Goal: Task Accomplishment & Management: Use online tool/utility

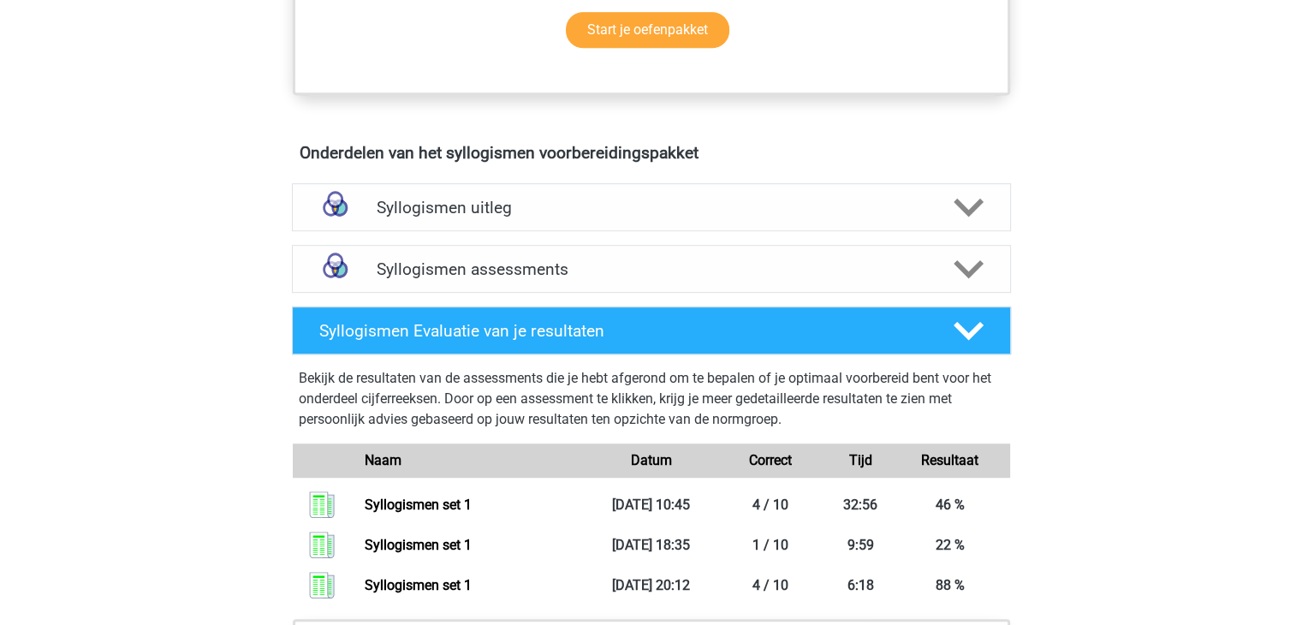
scroll to position [996, 0]
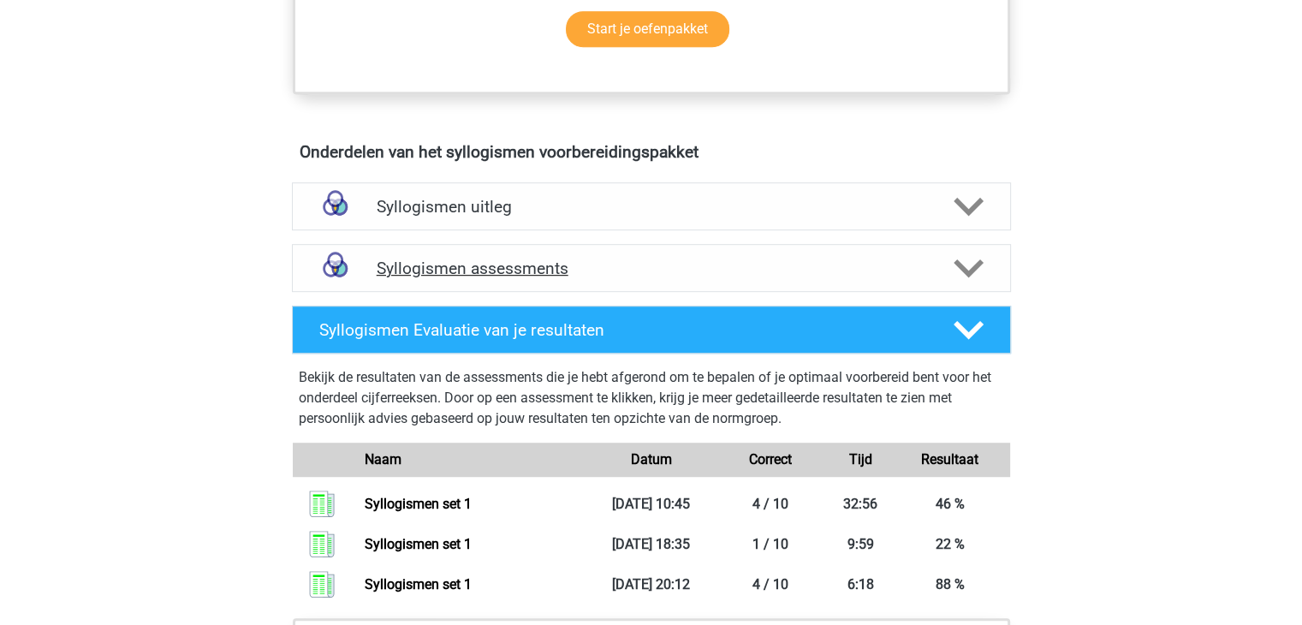
click at [964, 261] on icon at bounding box center [968, 268] width 30 height 30
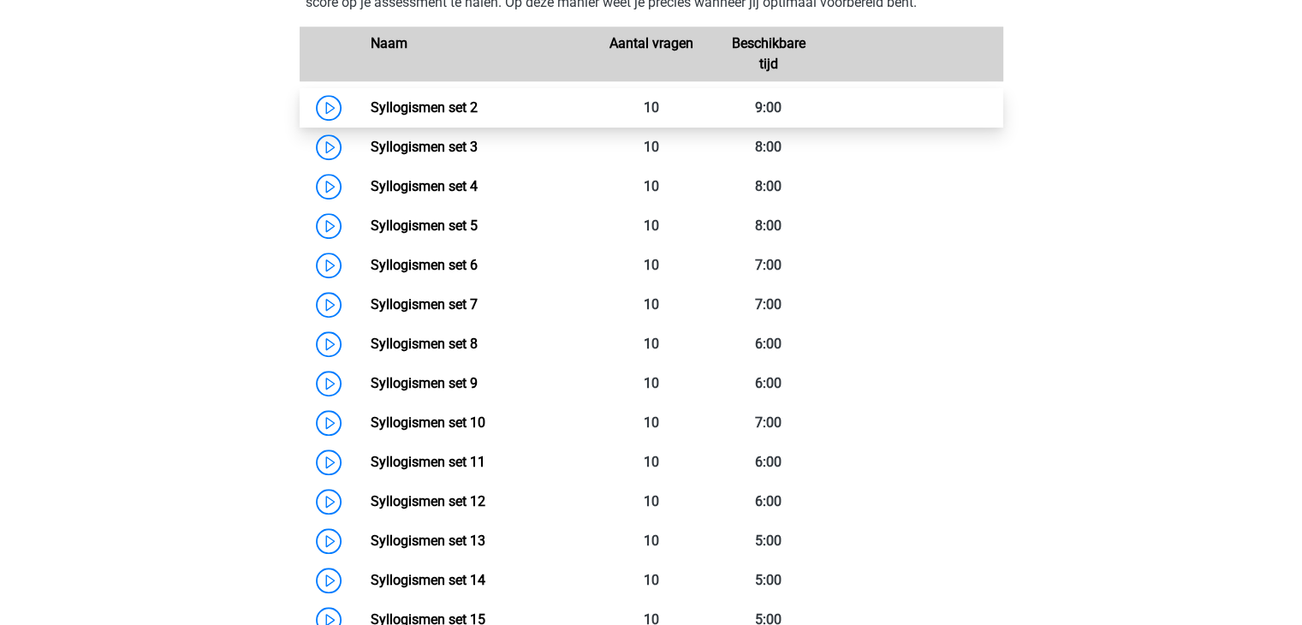
scroll to position [1345, 0]
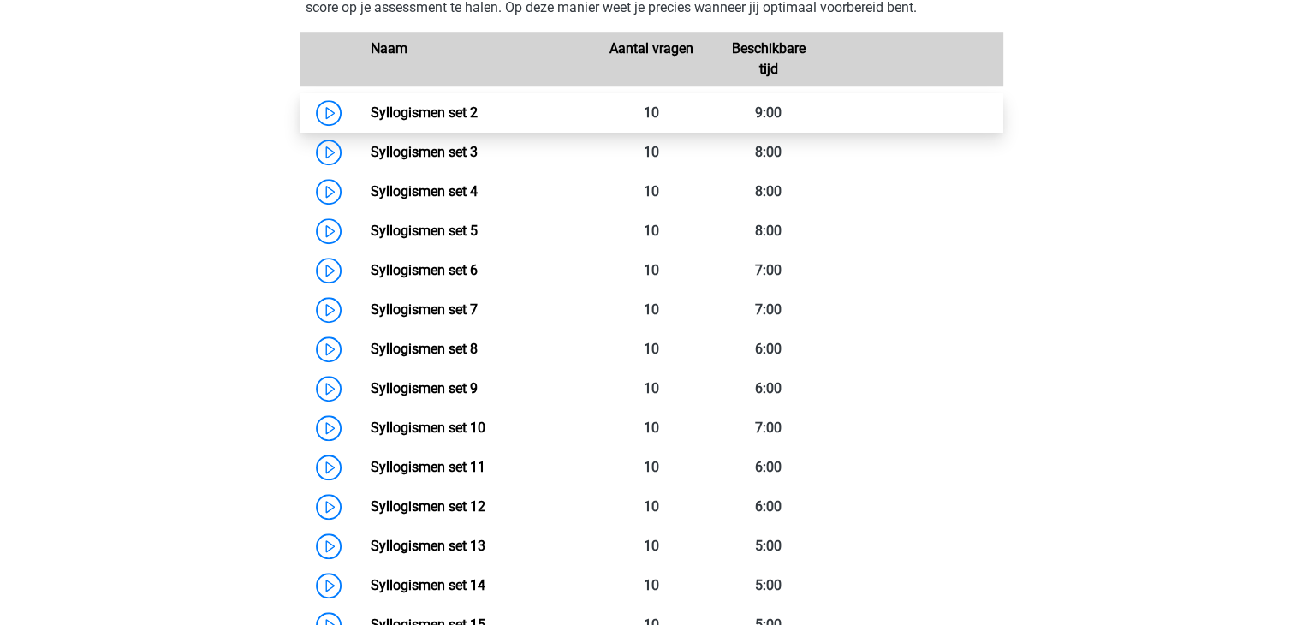
click at [400, 108] on link "Syllogismen set 2" at bounding box center [424, 112] width 107 height 16
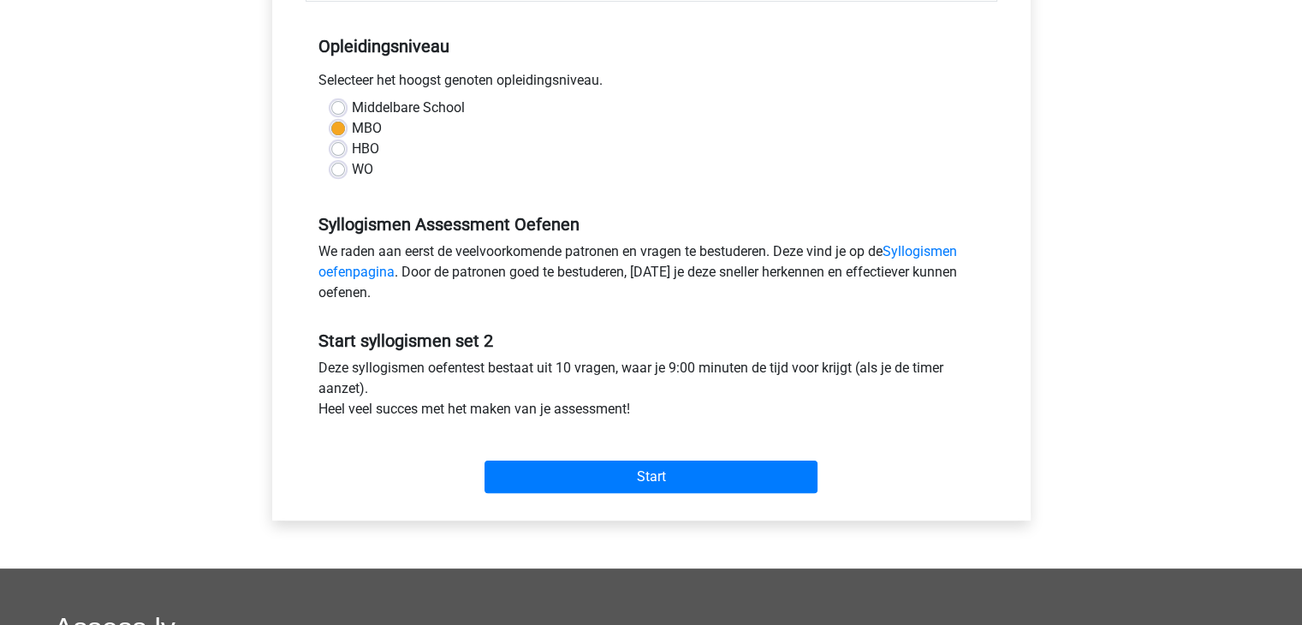
scroll to position [338, 0]
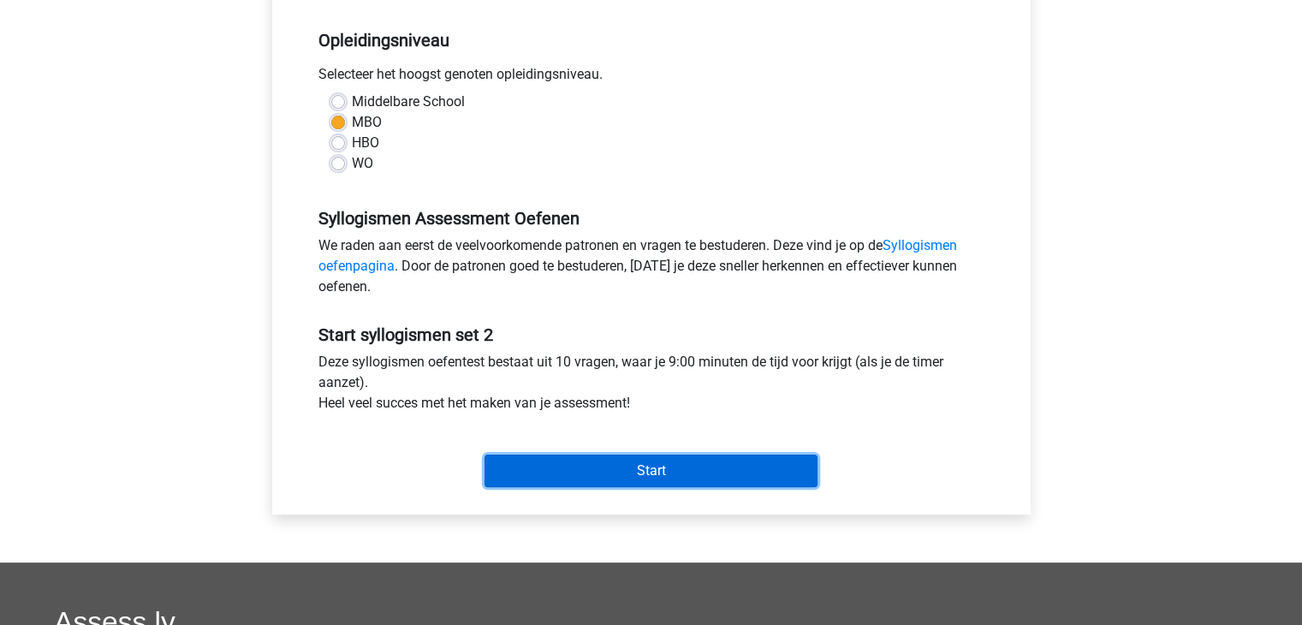
click at [686, 466] on input "Start" at bounding box center [650, 470] width 333 height 33
